Goal: Task Accomplishment & Management: Use online tool/utility

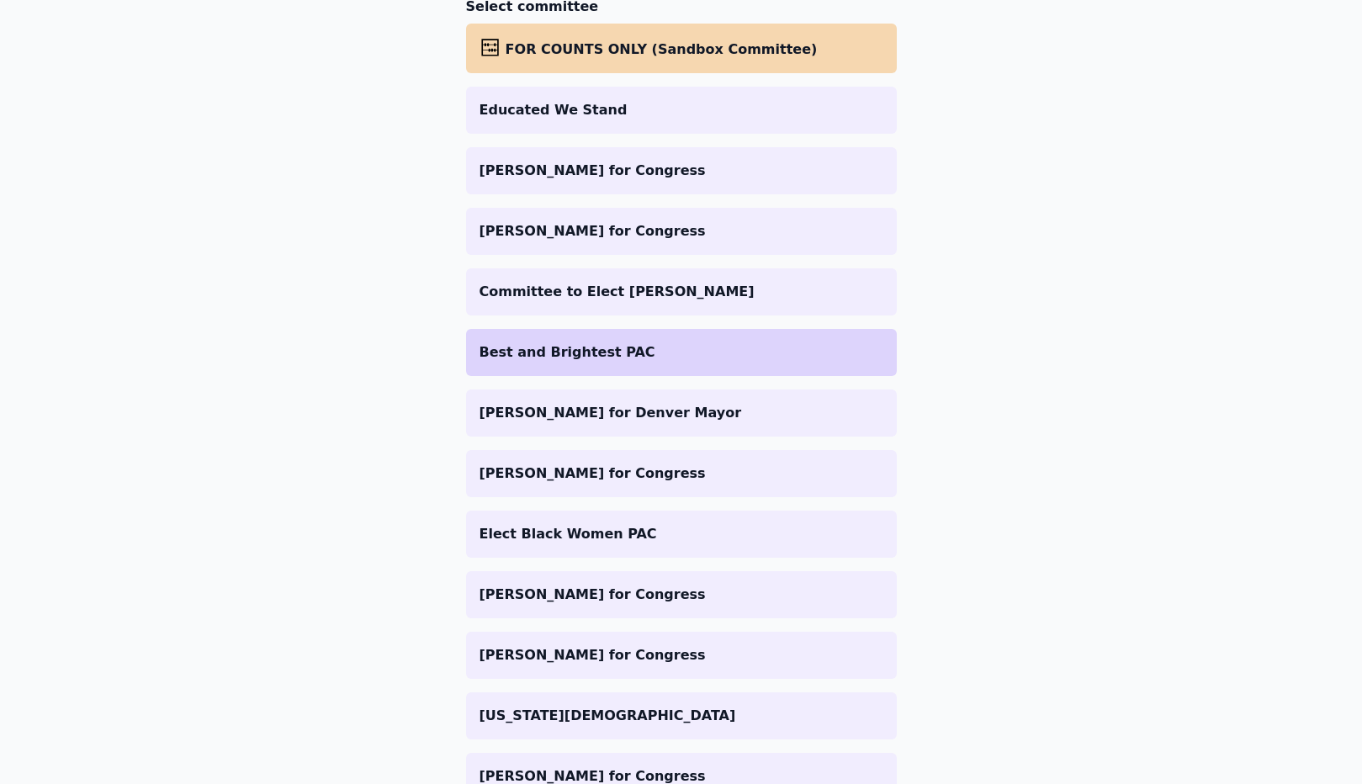
scroll to position [380, 0]
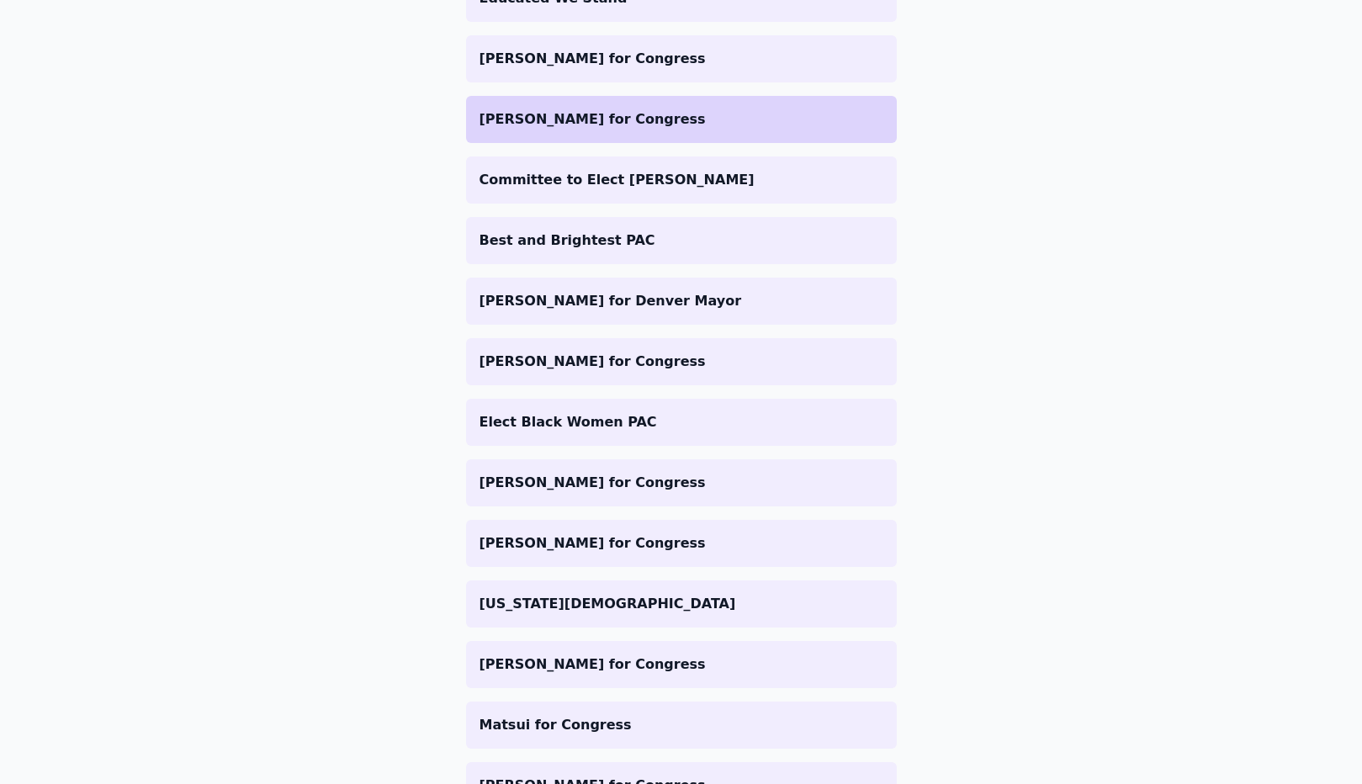
click at [616, 121] on p "[PERSON_NAME] for Congress" at bounding box center [681, 119] width 404 height 20
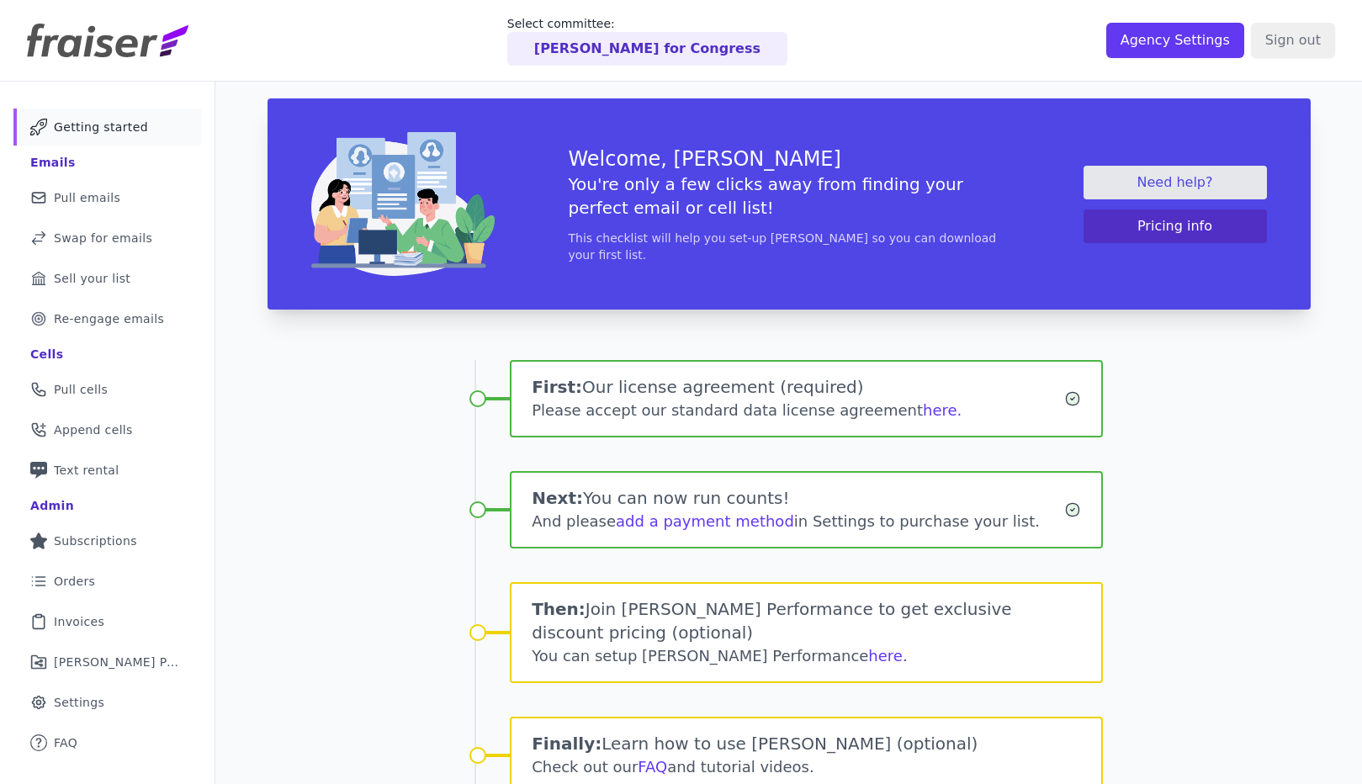
scroll to position [82, 0]
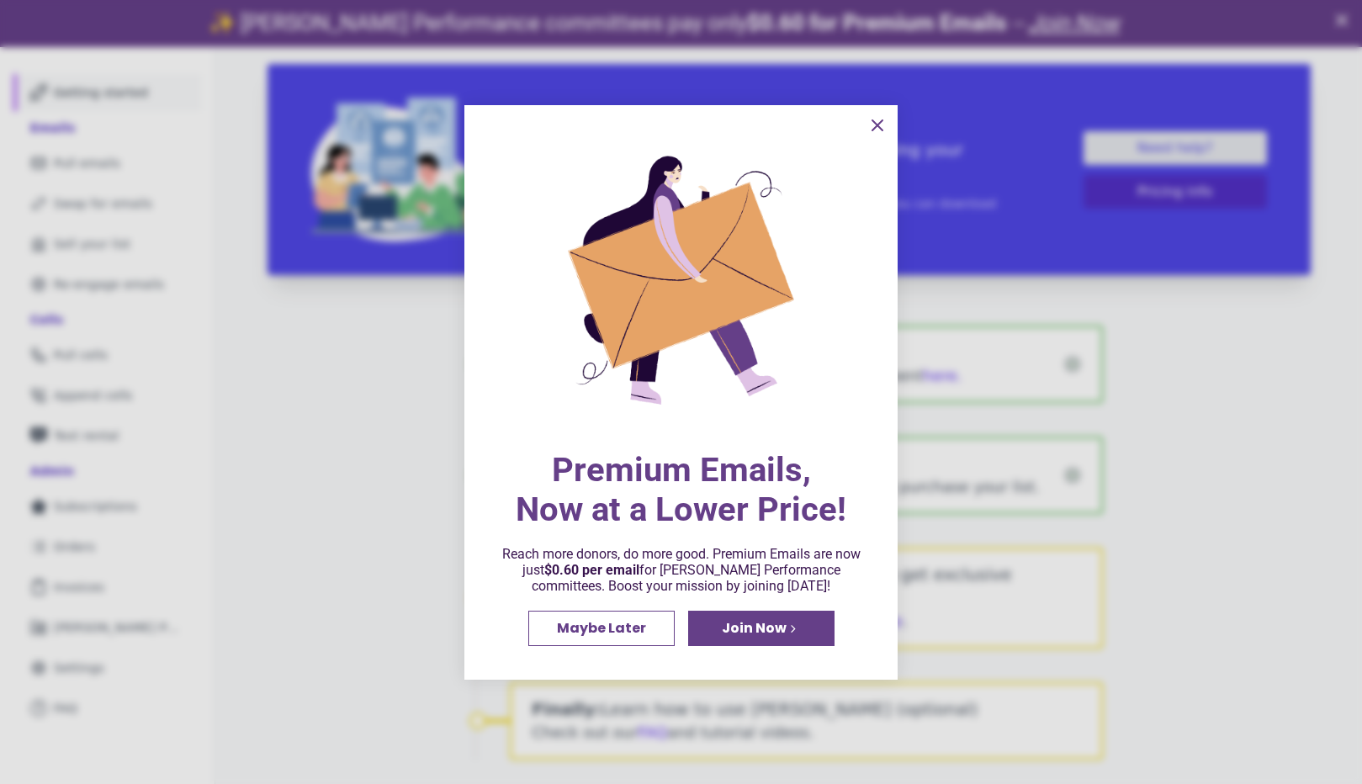
click at [877, 124] on icon "information" at bounding box center [877, 125] width 10 height 10
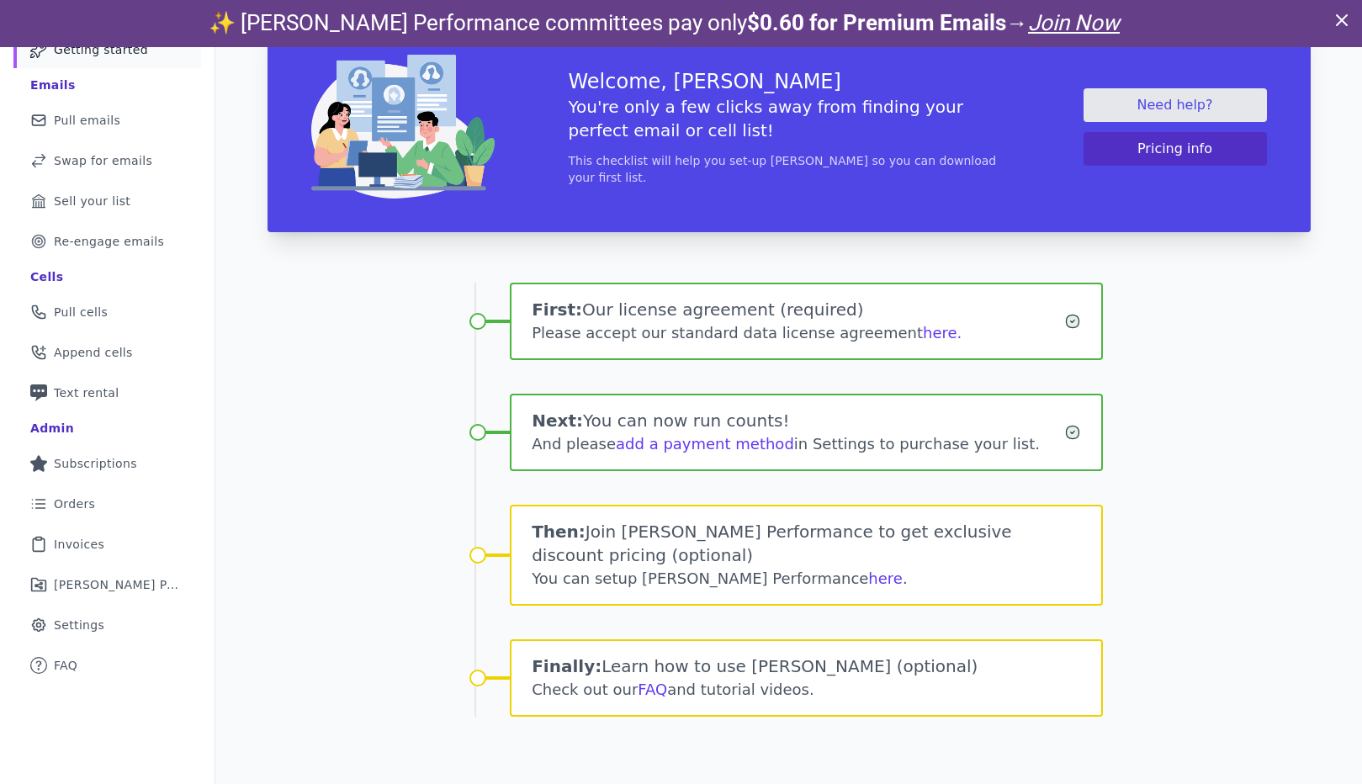
scroll to position [47, 0]
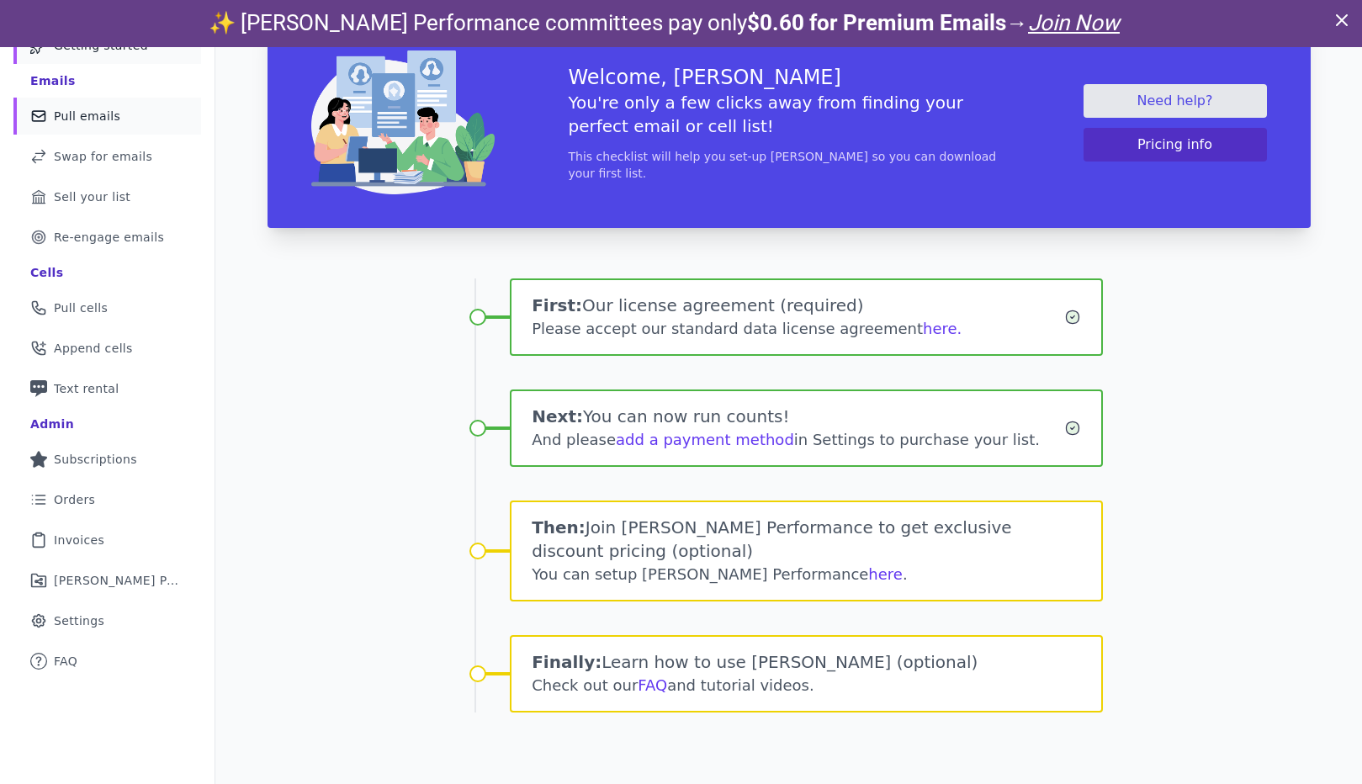
click at [80, 122] on span "Pull emails" at bounding box center [87, 116] width 66 height 17
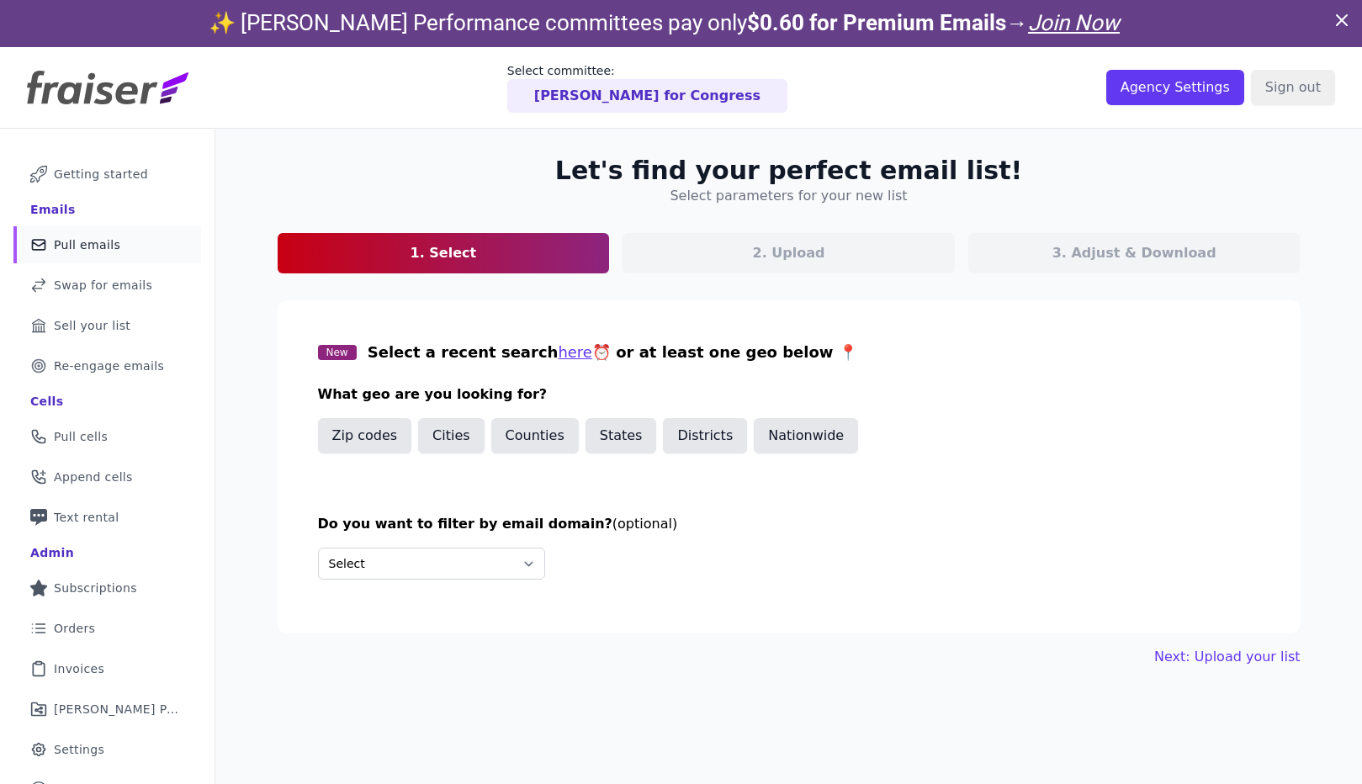
click at [623, 102] on p "[PERSON_NAME] for Congress" at bounding box center [647, 96] width 226 height 20
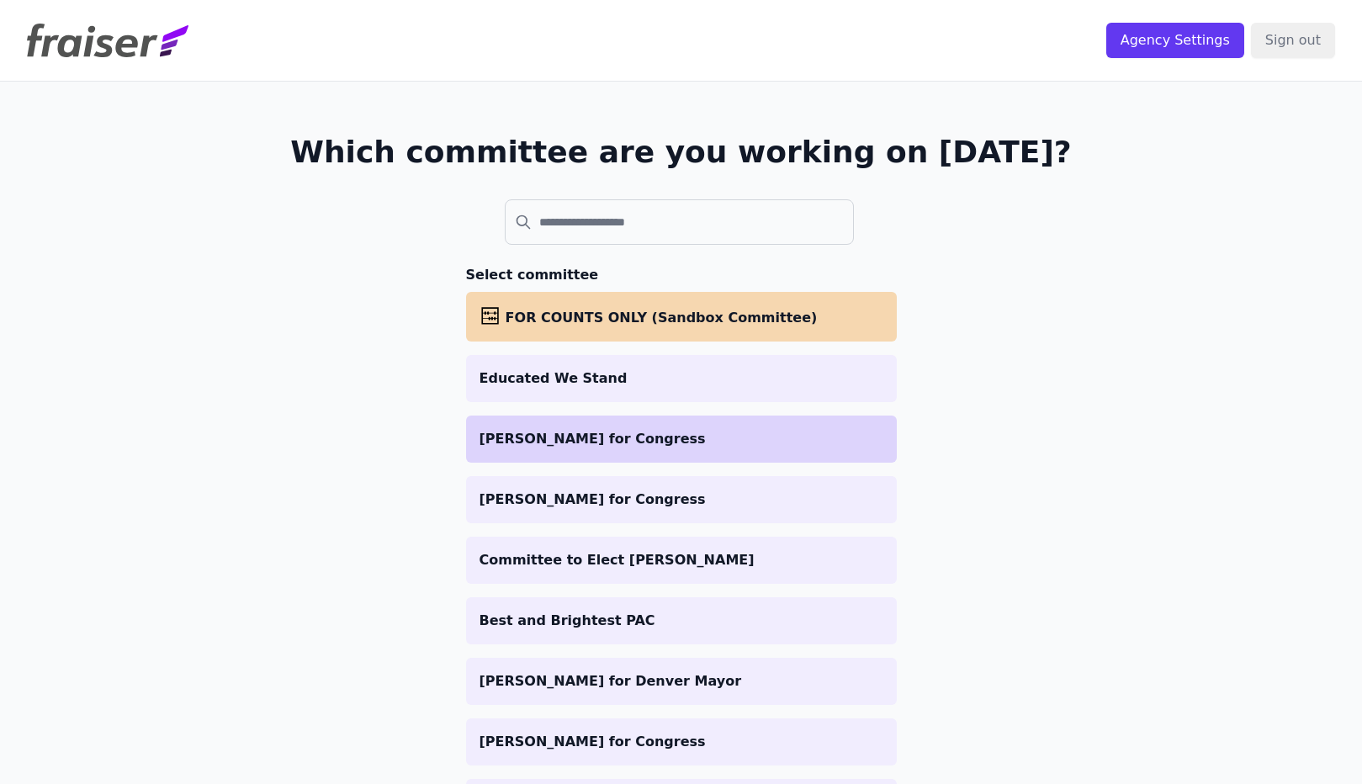
click at [624, 448] on li "Evan Munsing for Congress" at bounding box center [681, 438] width 431 height 47
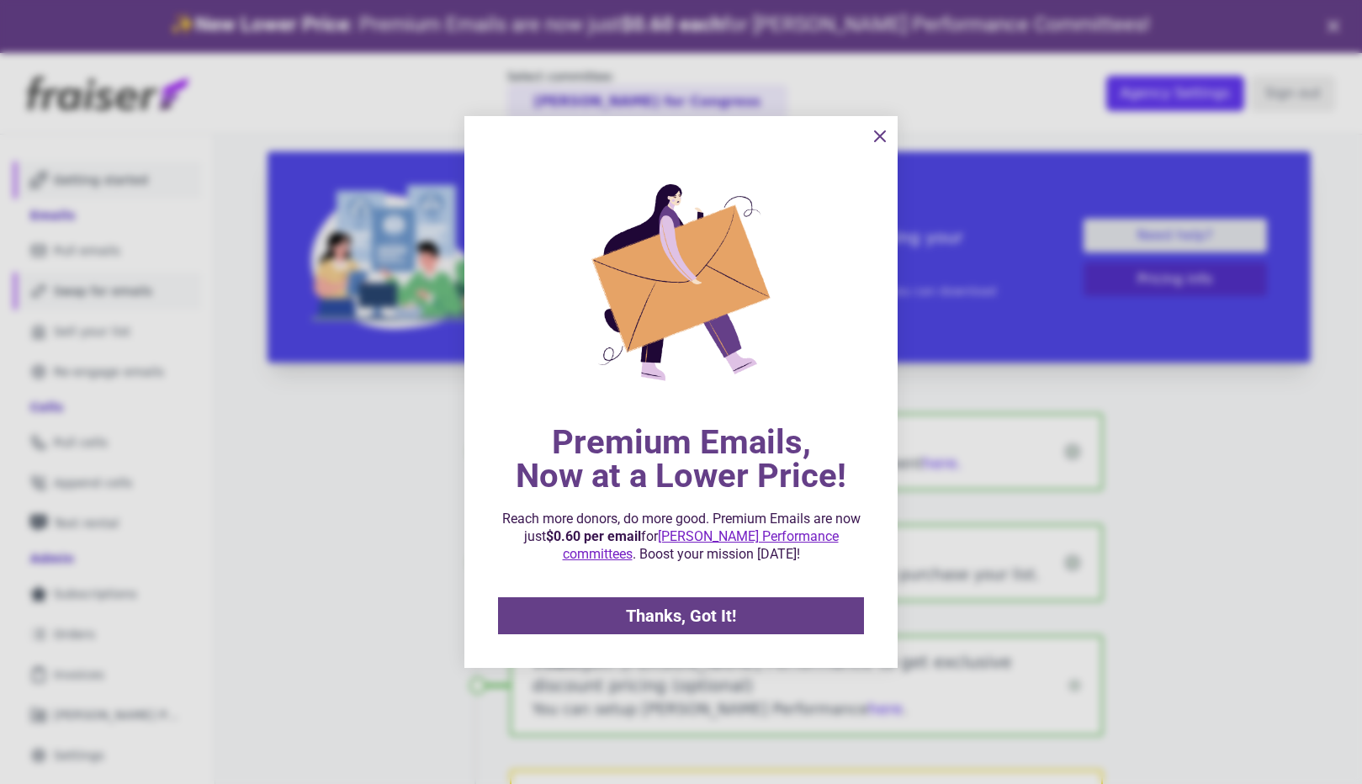
click at [70, 246] on div at bounding box center [681, 392] width 1362 height 784
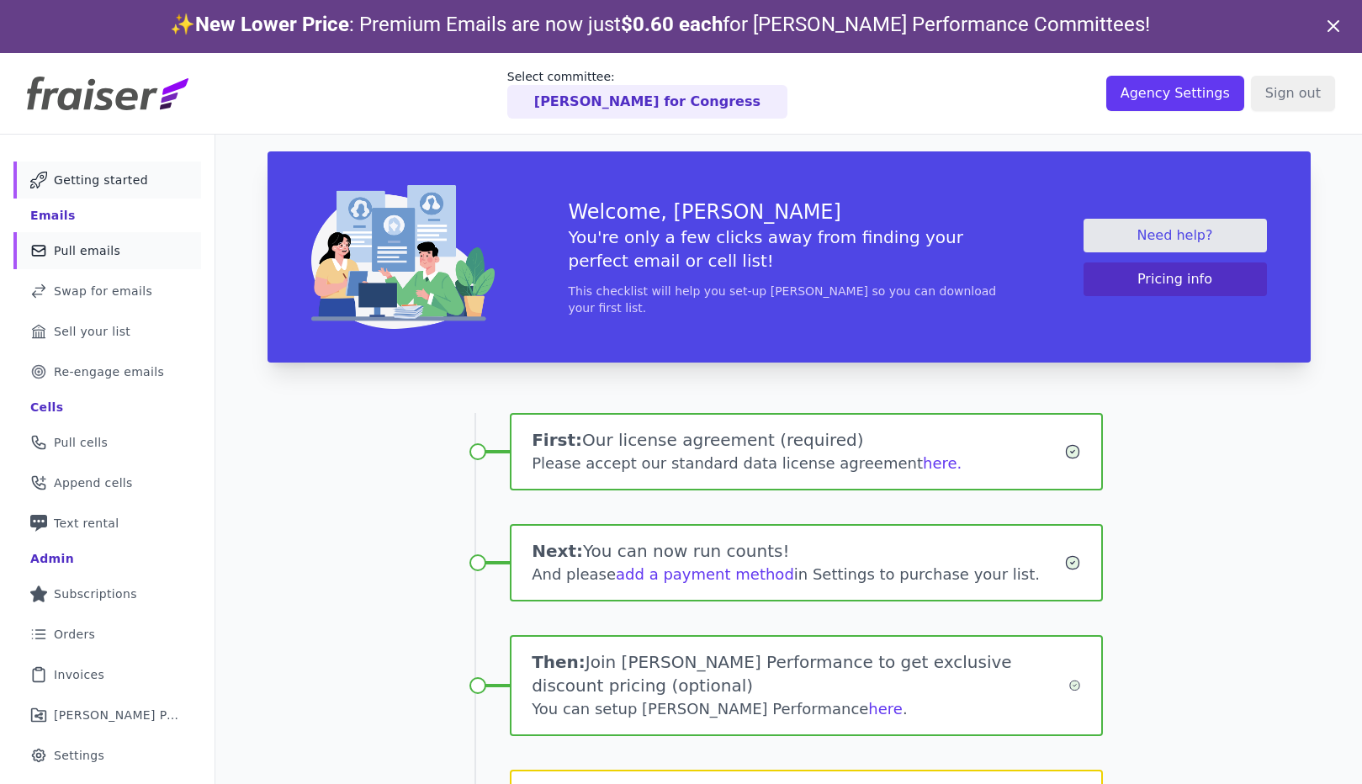
click at [70, 258] on span "Pull emails" at bounding box center [87, 250] width 66 height 17
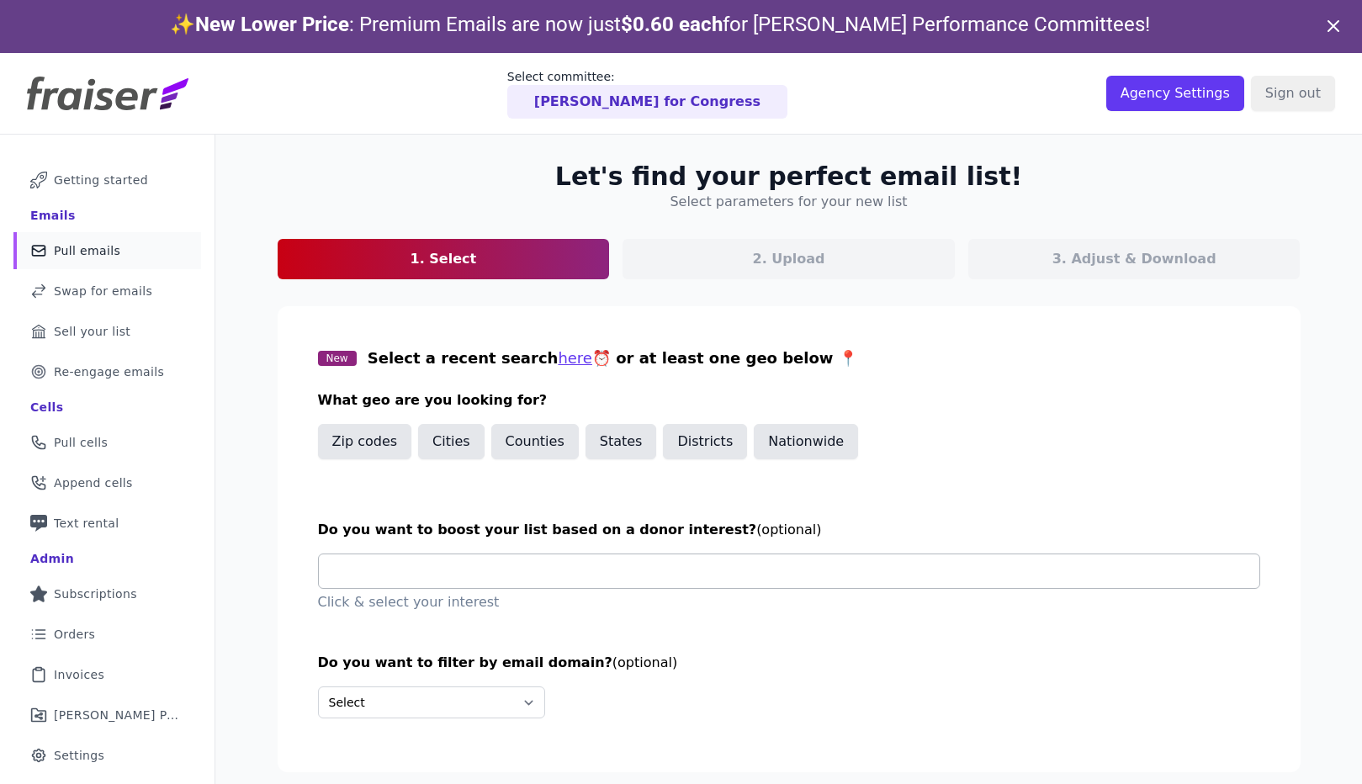
scroll to position [82, 0]
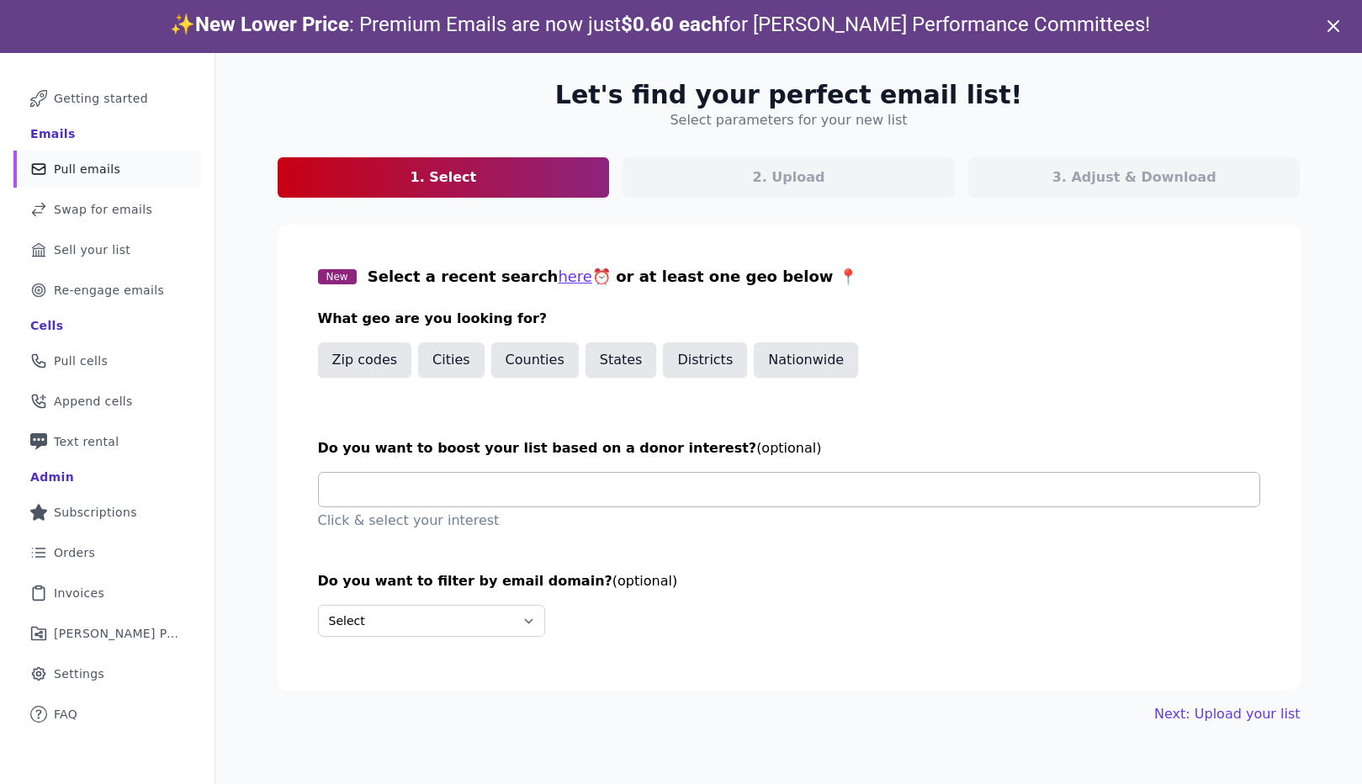
click at [580, 489] on input "text" at bounding box center [795, 490] width 927 height 34
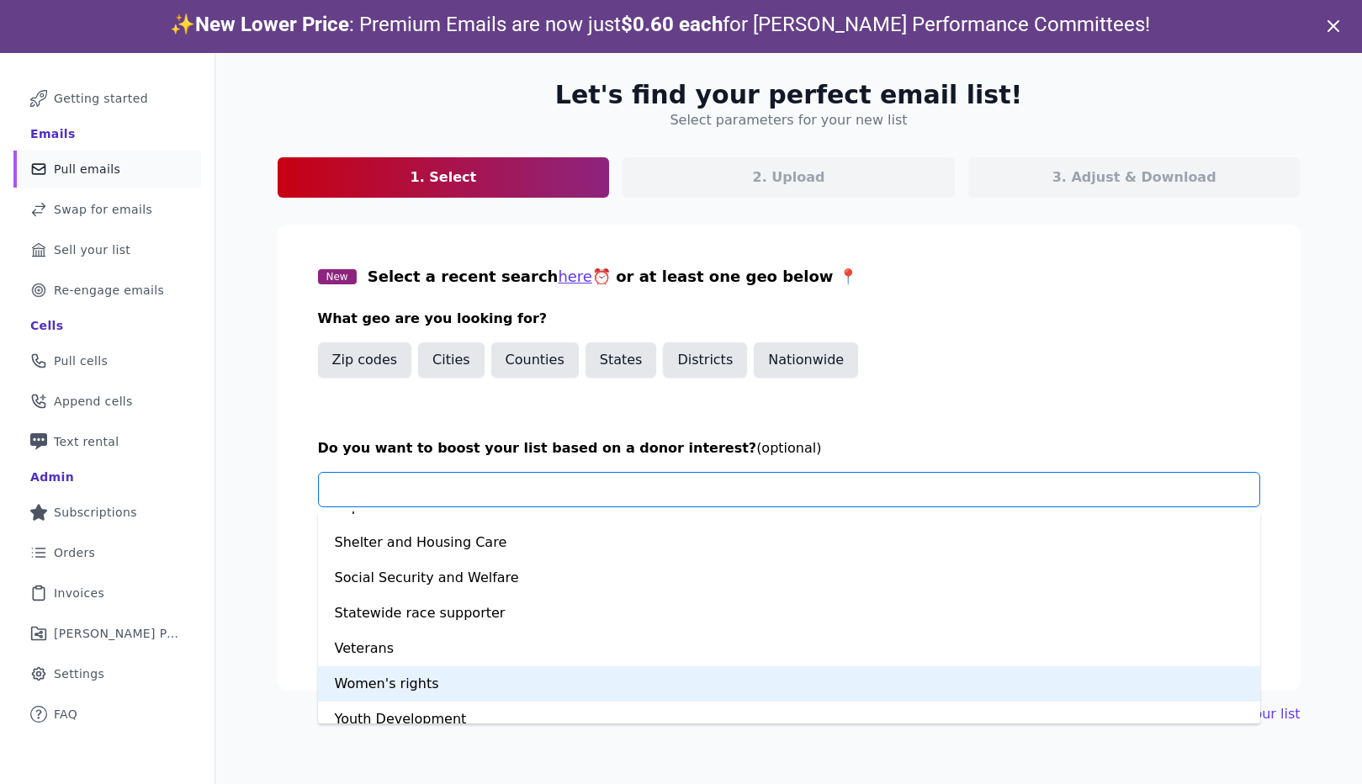
scroll to position [1166, 0]
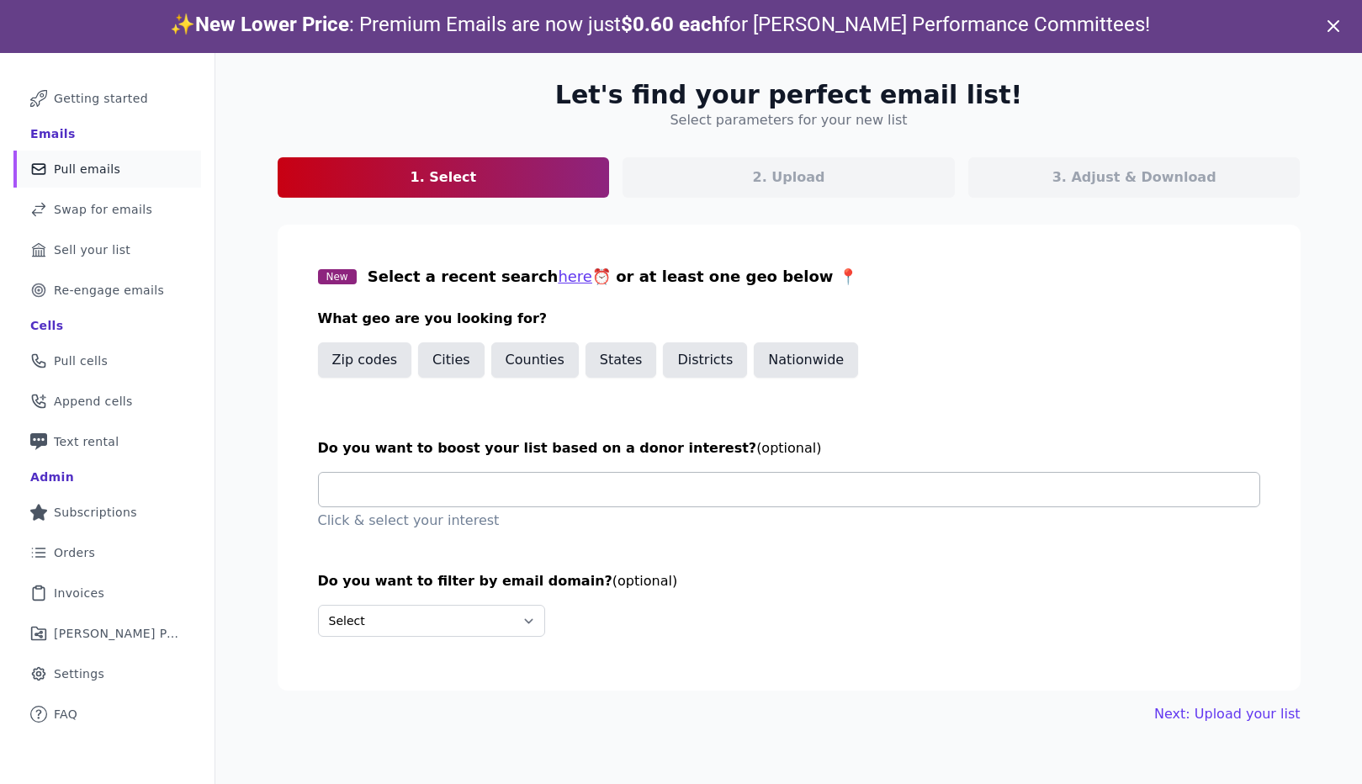
click at [1333, 32] on icon at bounding box center [1333, 26] width 20 height 20
